Goal: Task Accomplishment & Management: Manage account settings

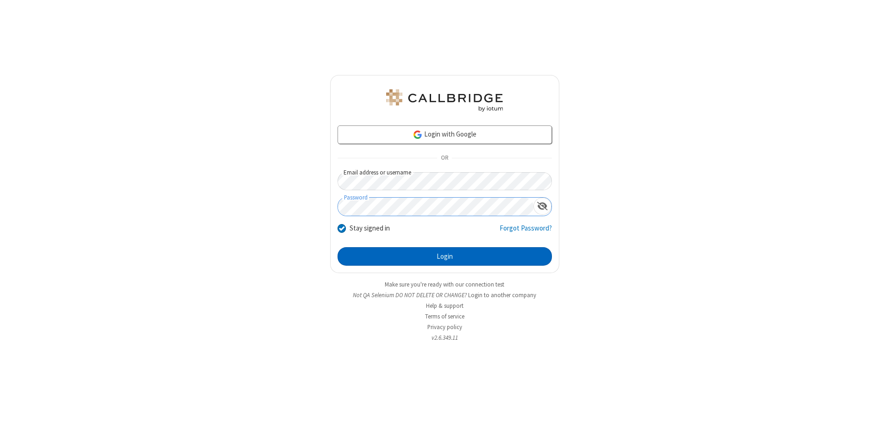
click at [445, 257] on button "Login" at bounding box center [445, 256] width 214 height 19
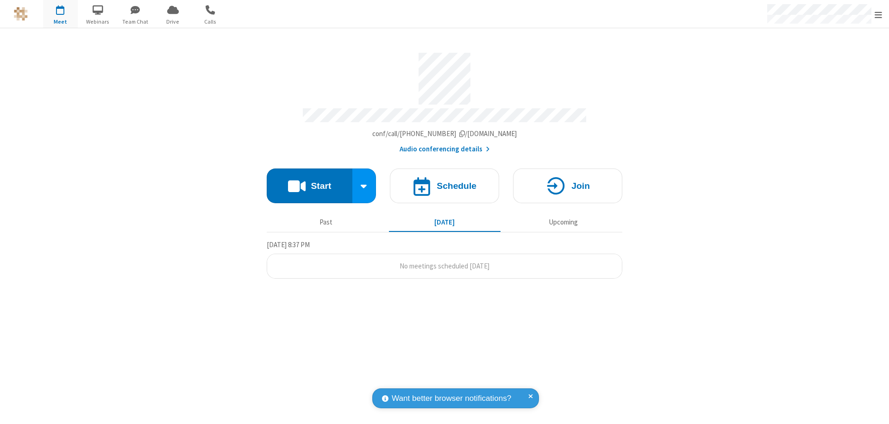
click at [879, 14] on span "Open menu" at bounding box center [878, 14] width 7 height 9
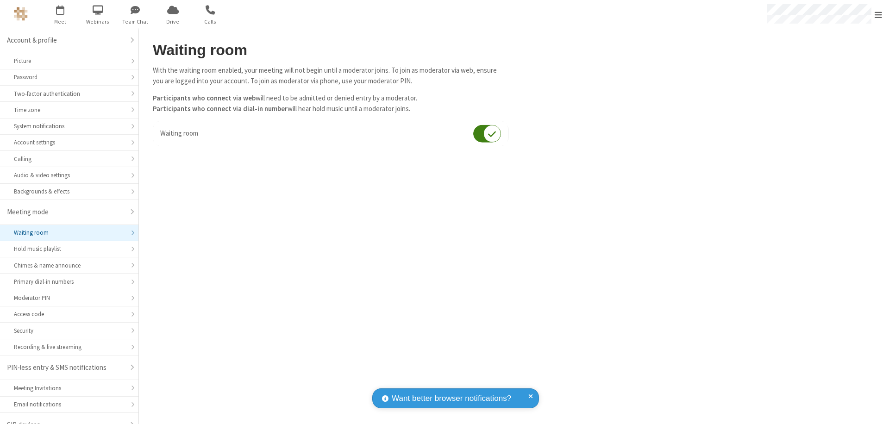
scroll to position [13, 0]
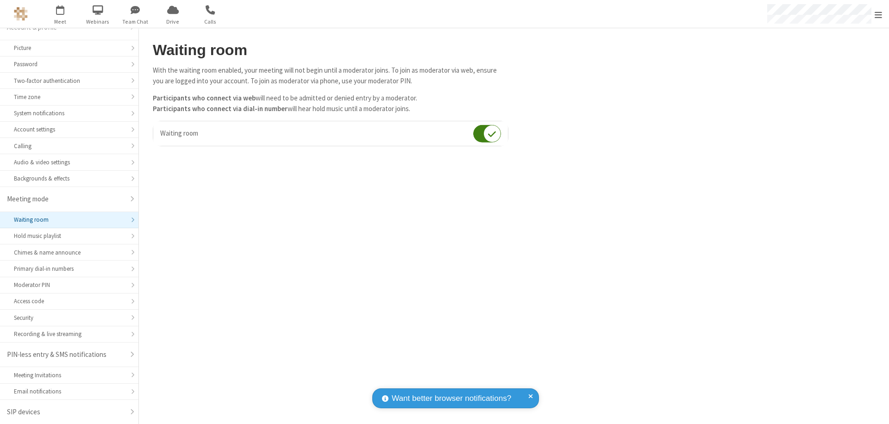
click at [487, 133] on input "checkbox" at bounding box center [487, 134] width 28 height 18
checkbox input "false"
click at [879, 14] on span "Open menu" at bounding box center [878, 14] width 7 height 9
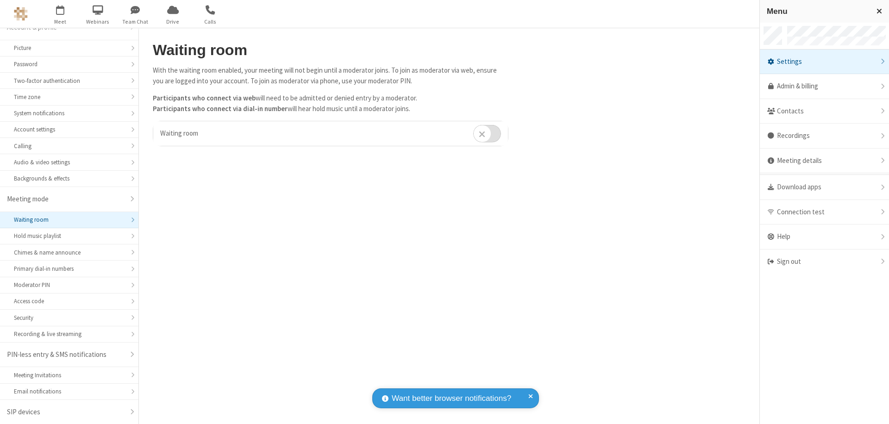
click at [821, 262] on div "Sign out" at bounding box center [824, 262] width 129 height 25
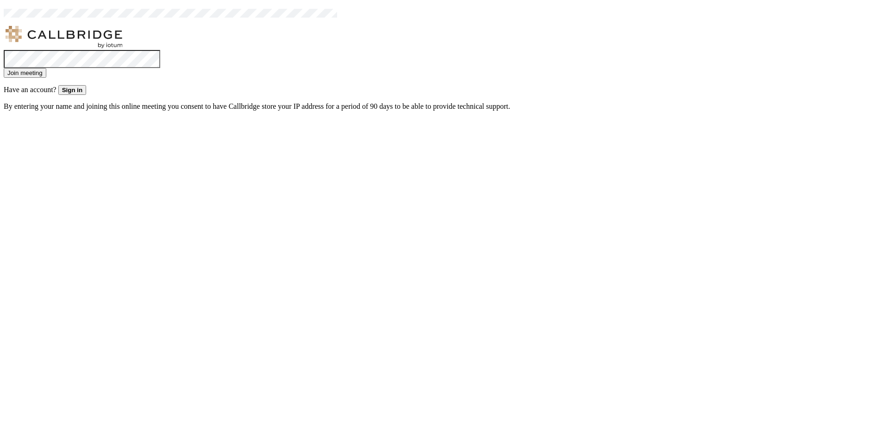
click at [46, 78] on button "Join meeting" at bounding box center [25, 73] width 43 height 10
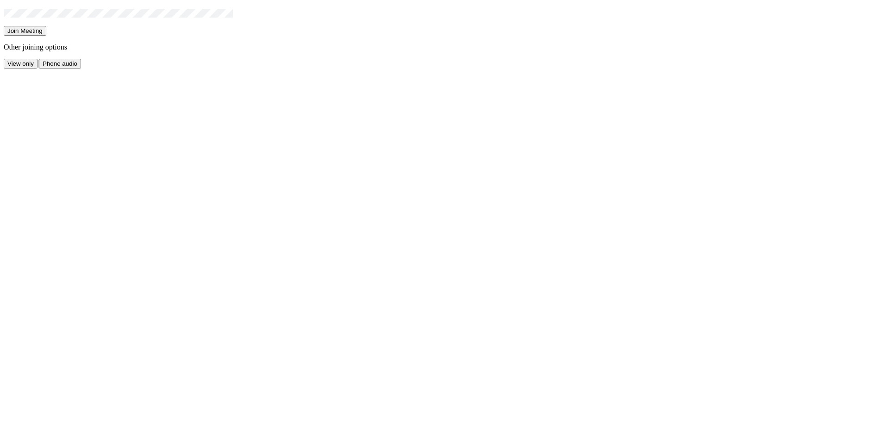
click at [46, 36] on button "Join Meeting" at bounding box center [25, 31] width 43 height 10
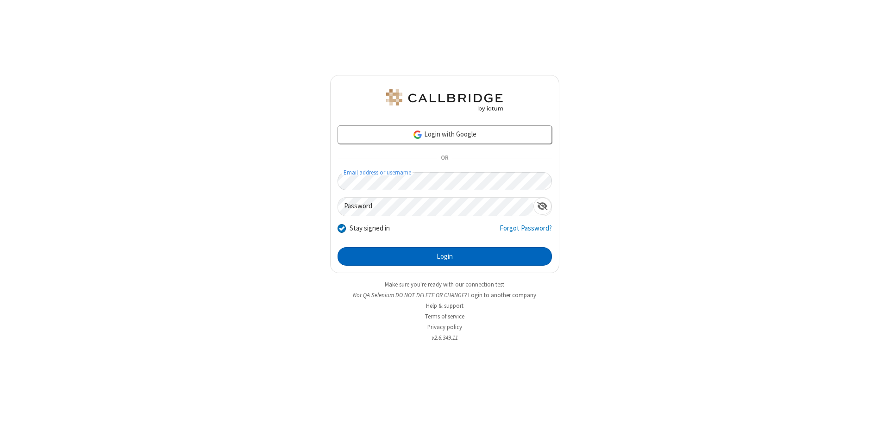
click at [445, 257] on button "Login" at bounding box center [445, 256] width 214 height 19
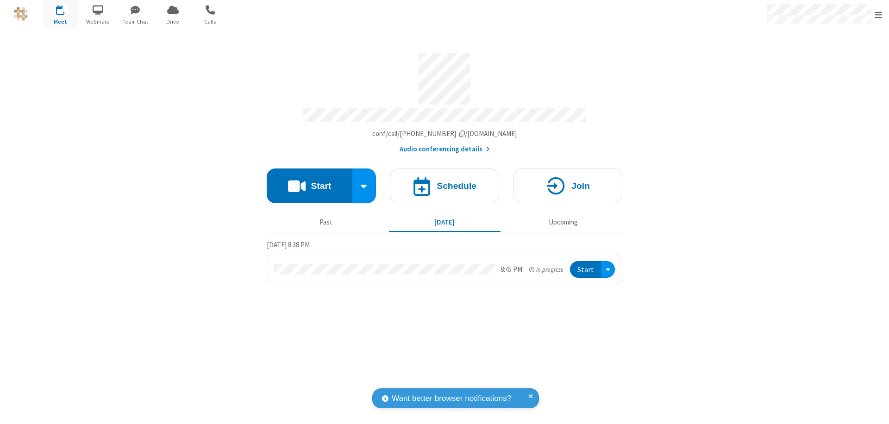
click at [879, 14] on span "Open menu" at bounding box center [878, 14] width 7 height 9
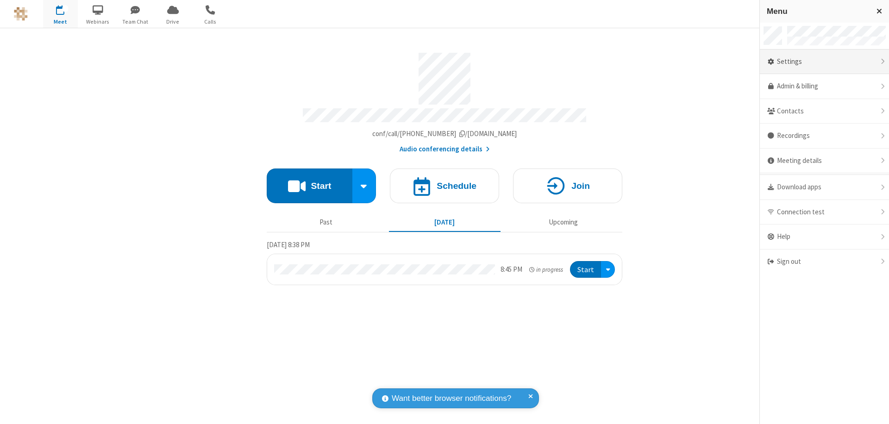
click at [824, 62] on div "Settings" at bounding box center [824, 62] width 129 height 25
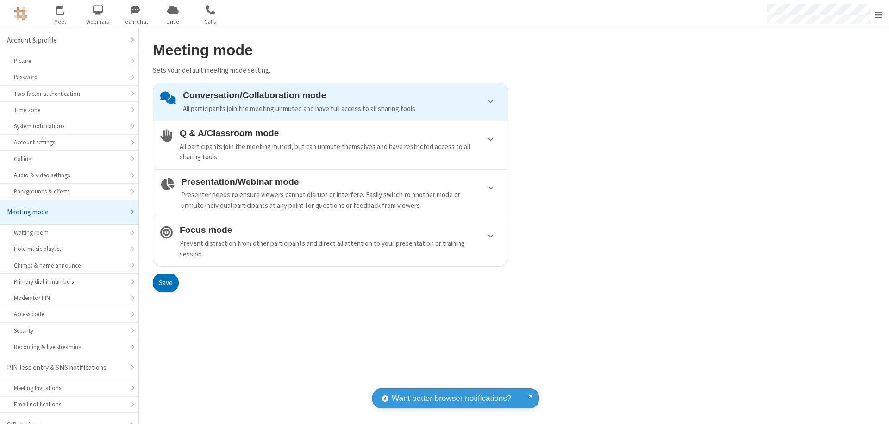
scroll to position [13, 0]
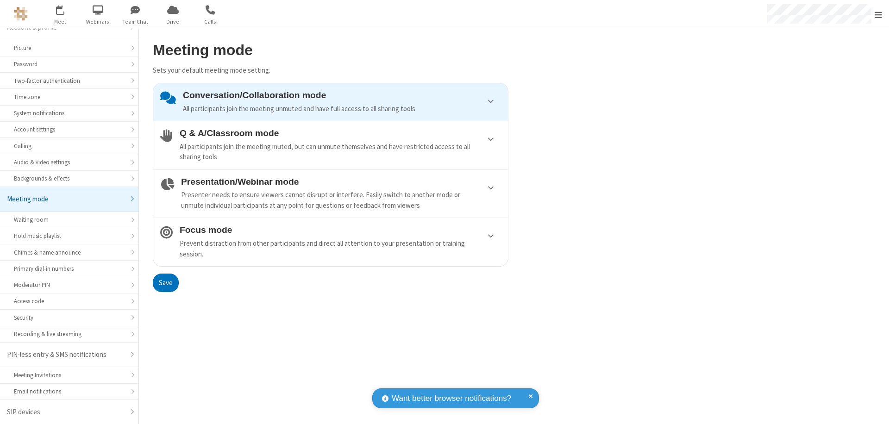
click at [331, 102] on div "Conversation/Collaboration mode All participants join the meeting unmuted and h…" at bounding box center [342, 102] width 318 height 24
click at [165, 283] on button "Save" at bounding box center [166, 283] width 26 height 19
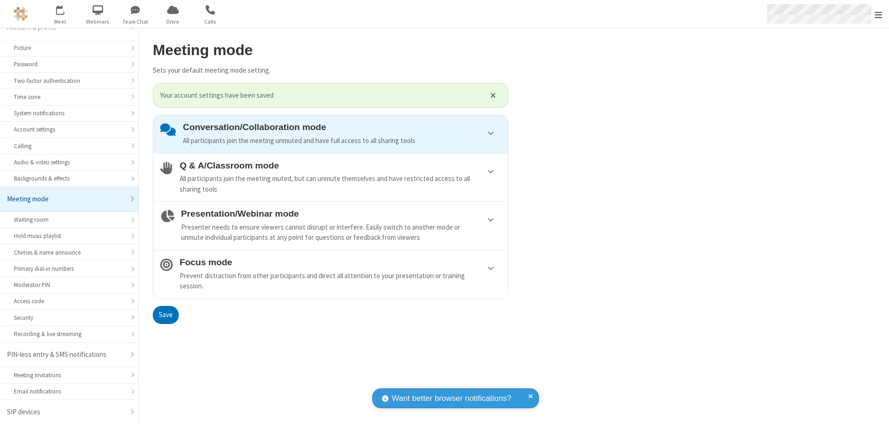
click at [879, 14] on span "Open menu" at bounding box center [878, 14] width 7 height 9
